Goal: Task Accomplishment & Management: Manage account settings

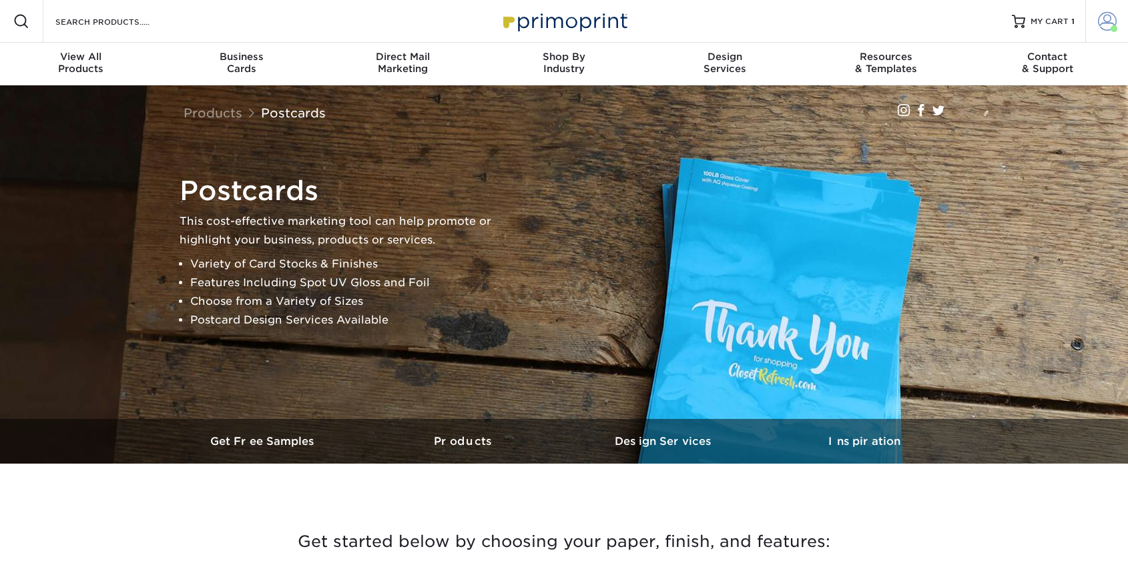
click at [1100, 18] on span at bounding box center [1107, 21] width 19 height 19
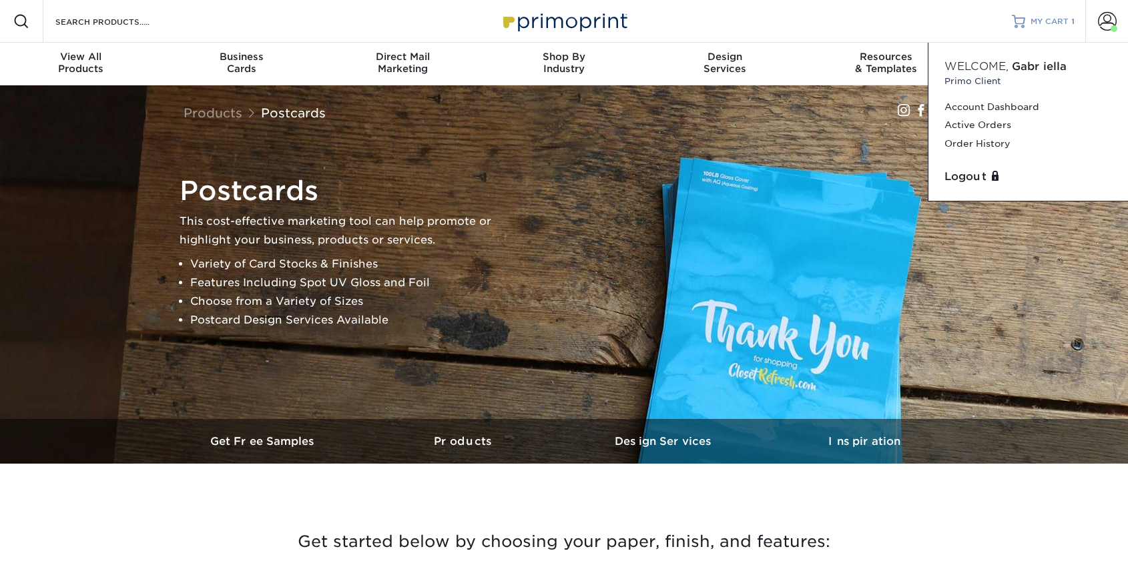
click at [1053, 19] on span "MY CART" at bounding box center [1050, 21] width 38 height 11
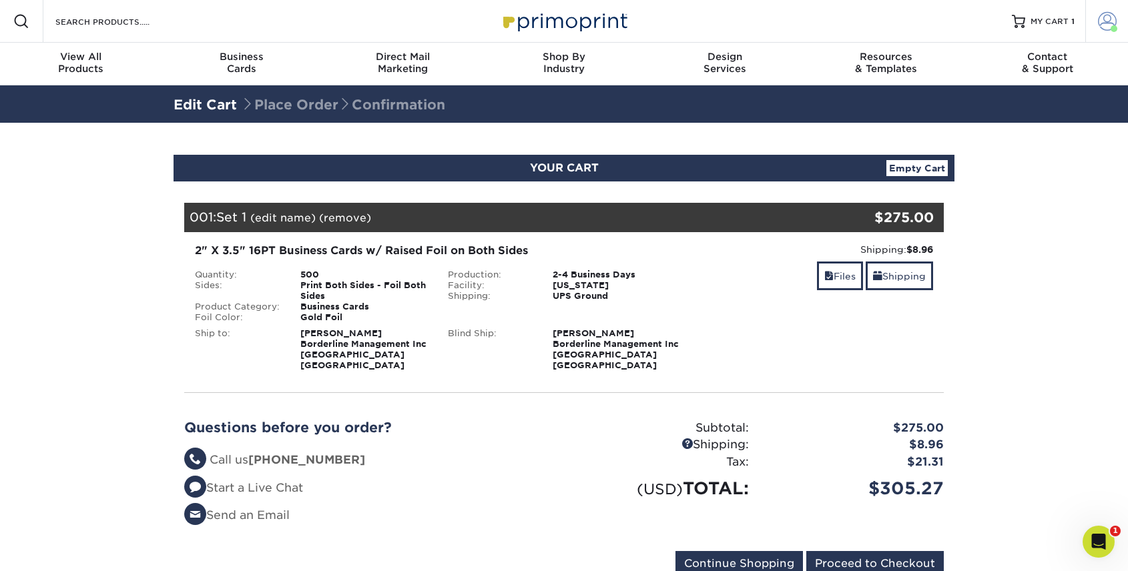
click at [1104, 19] on span at bounding box center [1107, 21] width 19 height 19
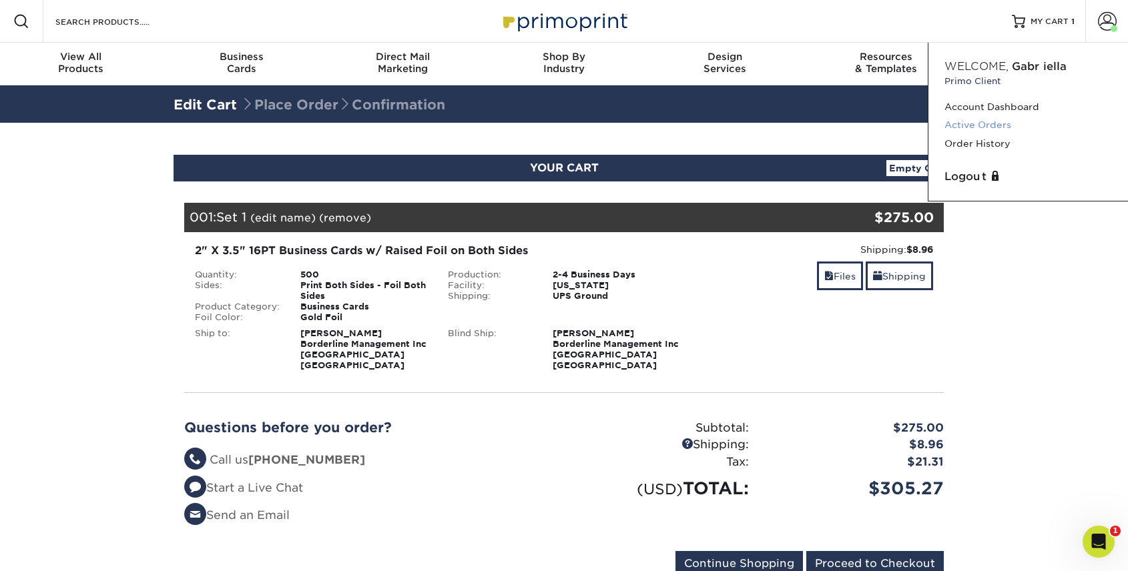
click at [969, 124] on link "Active Orders" at bounding box center [1029, 125] width 168 height 18
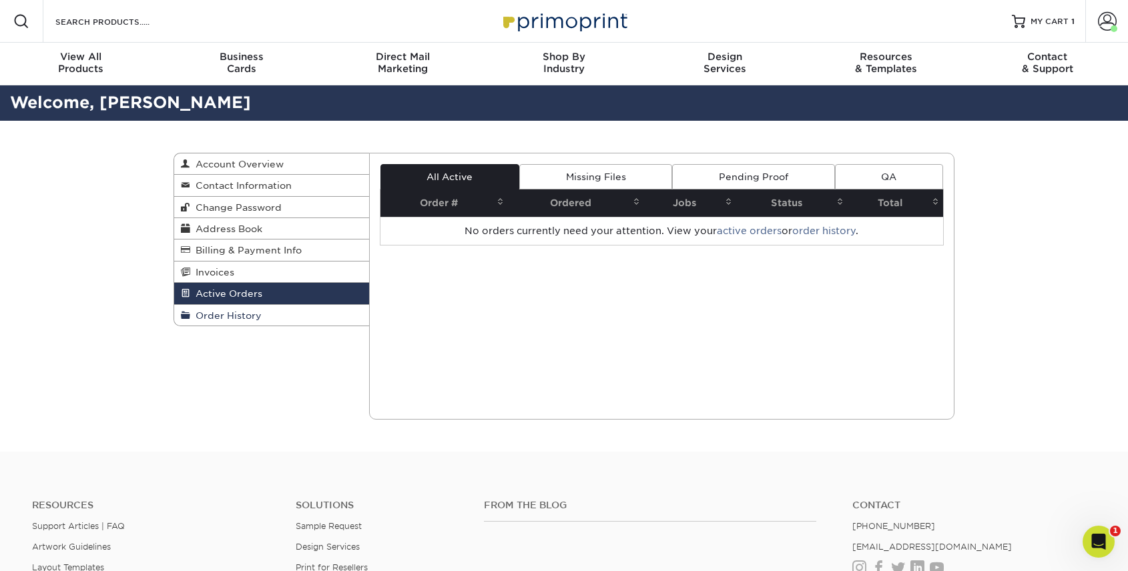
click at [239, 312] on span "Order History" at bounding box center [225, 315] width 71 height 11
